Goal: Task Accomplishment & Management: Complete application form

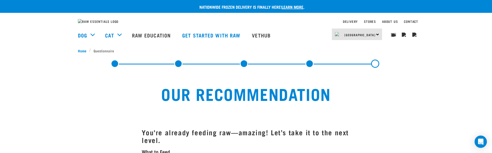
scroll to position [300, 0]
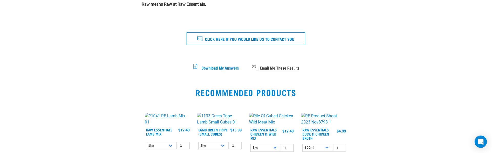
click at [270, 69] on span "Email Me These Results" at bounding box center [279, 67] width 39 height 3
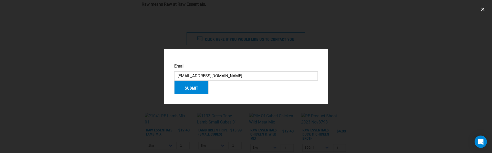
click at [187, 74] on input "[EMAIL_ADDRESS][DOMAIN_NAME]" at bounding box center [245, 75] width 143 height 9
click at [183, 71] on input "[EMAIL_ADDRESS][DOMAIN_NAME]" at bounding box center [245, 75] width 143 height 9
type input "[EMAIL_ADDRESS][DOMAIN_NAME]"
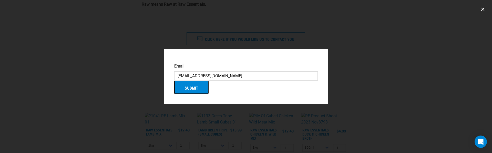
click at [193, 93] on button "Submit" at bounding box center [191, 86] width 34 height 13
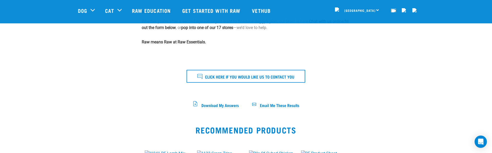
scroll to position [232, 0]
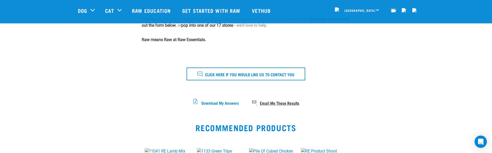
click at [274, 102] on span "Email Me These Results" at bounding box center [279, 102] width 39 height 3
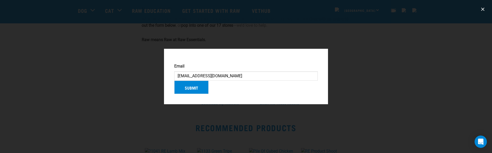
click at [192, 74] on input "[EMAIL_ADDRESS][DOMAIN_NAME]" at bounding box center [245, 75] width 143 height 9
click at [190, 71] on input "[EMAIL_ADDRESS][DOMAIN_NAME]" at bounding box center [245, 75] width 143 height 9
type input "[EMAIL_ADDRESS][DOMAIN_NAME]"
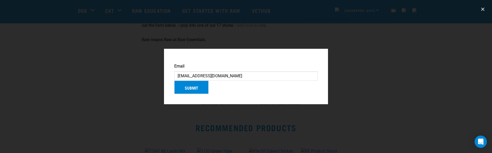
click at [201, 63] on label "Email" at bounding box center [245, 66] width 143 height 6
click at [201, 71] on input "[EMAIL_ADDRESS][DOMAIN_NAME]" at bounding box center [245, 75] width 143 height 9
click at [213, 71] on input "[EMAIL_ADDRESS][DOMAIN_NAME]" at bounding box center [245, 75] width 143 height 9
click at [206, 92] on button "Submit" at bounding box center [191, 86] width 34 height 13
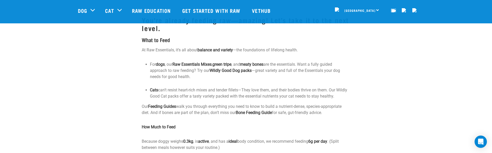
scroll to position [88, 0]
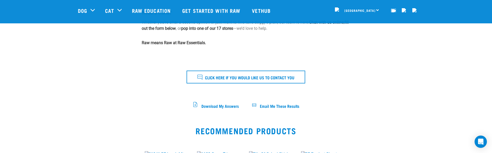
scroll to position [231, 0]
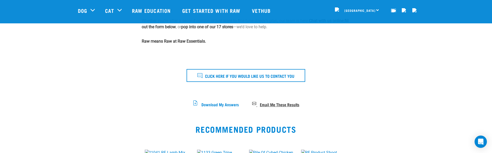
click at [257, 103] on link "Email Me These Results" at bounding box center [275, 104] width 47 height 2
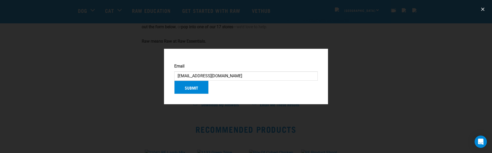
click at [185, 74] on input "[EMAIL_ADDRESS][DOMAIN_NAME]" at bounding box center [245, 75] width 143 height 9
click at [179, 73] on input "[EMAIL_ADDRESS][DOMAIN_NAME]" at bounding box center [245, 75] width 143 height 9
type input "jsolistr@gmail.com"
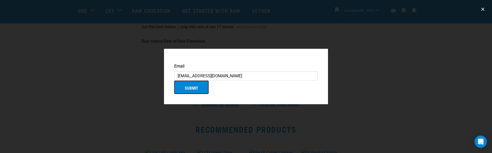
click at [190, 91] on button "Submit" at bounding box center [191, 86] width 34 height 13
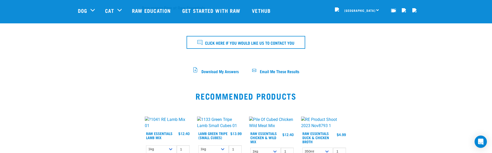
scroll to position [265, 0]
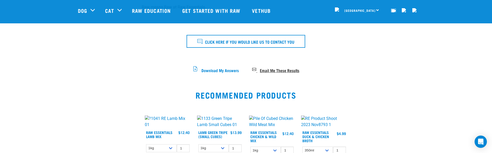
click at [277, 71] on span "Email Me These Results" at bounding box center [279, 69] width 39 height 3
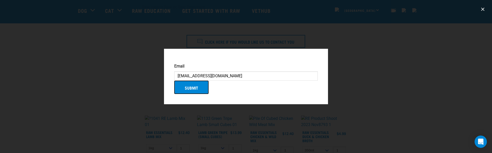
click at [206, 94] on button "Submit" at bounding box center [191, 86] width 34 height 13
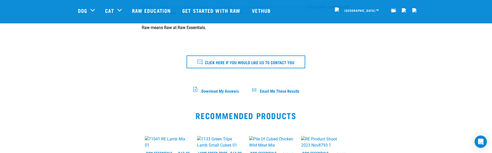
scroll to position [245, 0]
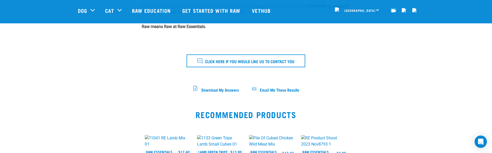
click at [267, 88] on span "Email Me These Results" at bounding box center [279, 89] width 39 height 3
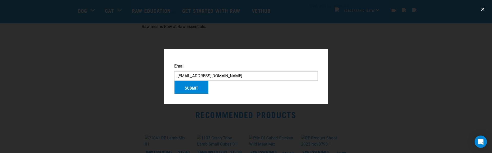
click at [183, 71] on input "jswdssaolistr@gmail.com" at bounding box center [245, 75] width 143 height 9
type input "jsolistr@gmail.com"
click at [186, 90] on button "Submit" at bounding box center [191, 86] width 34 height 13
